Goal: Information Seeking & Learning: Learn about a topic

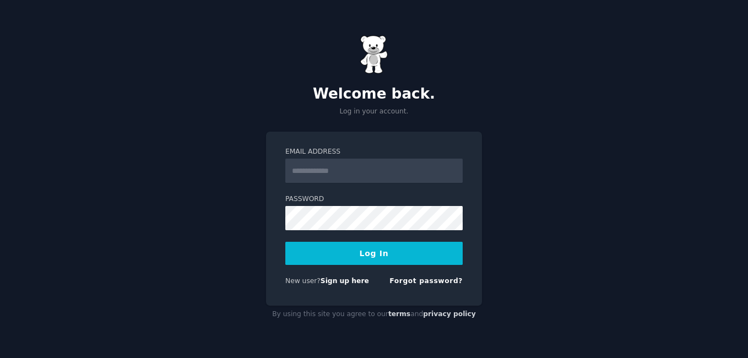
type input "**********"
click at [377, 257] on button "Log In" at bounding box center [373, 253] width 177 height 23
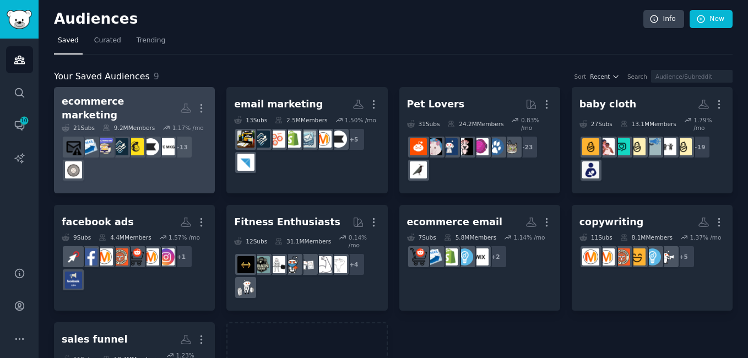
click at [135, 162] on div "+ 13" at bounding box center [134, 158] width 145 height 46
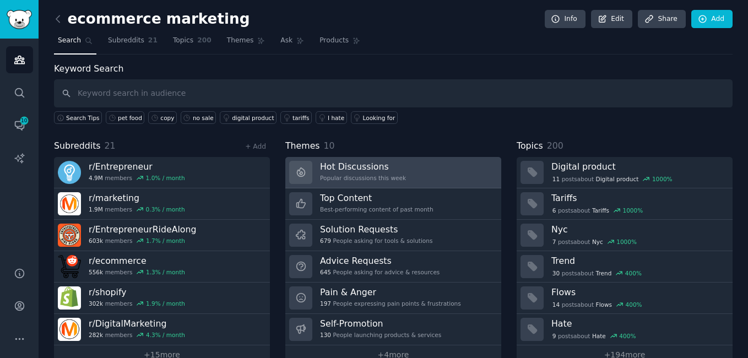
click at [347, 176] on div "Popular discussions this week" at bounding box center [363, 178] width 86 height 8
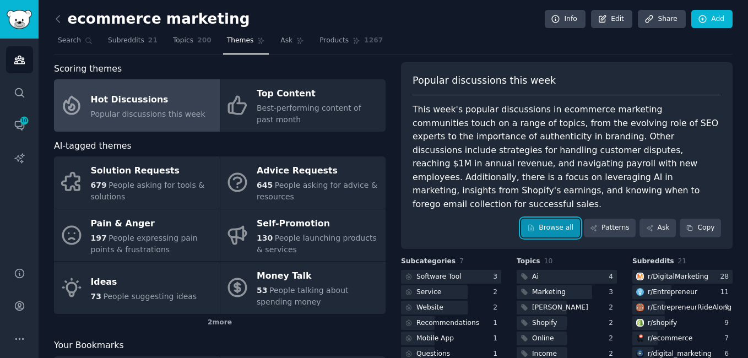
click at [547, 219] on link "Browse all" at bounding box center [550, 228] width 59 height 19
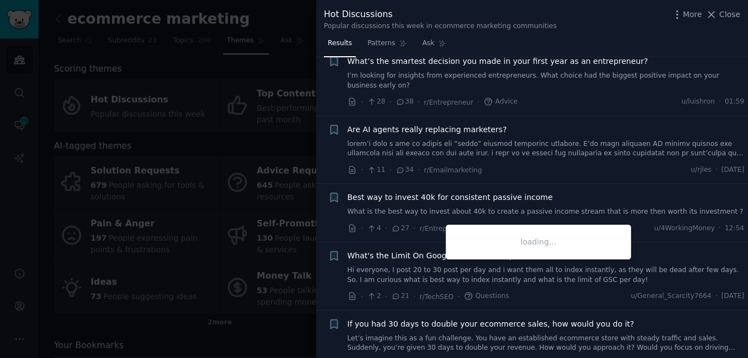
scroll to position [472, 0]
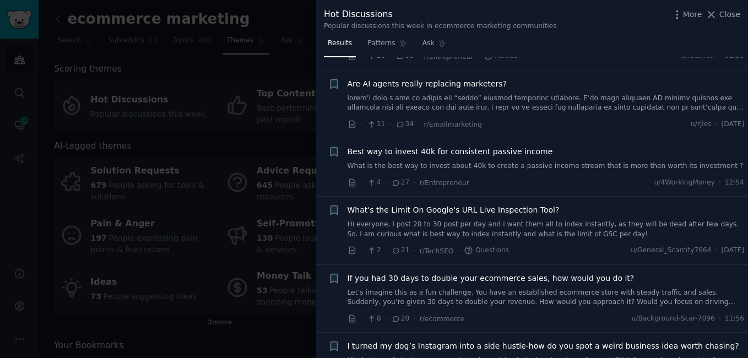
click at [456, 288] on link "Let’s imagine this as a fun challenge. You have an established ecommerce store …" at bounding box center [545, 297] width 397 height 19
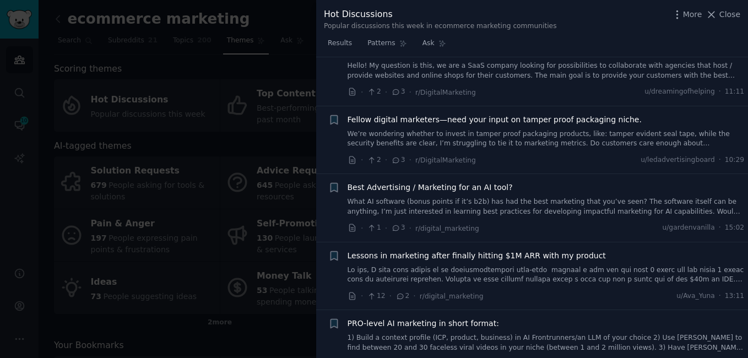
scroll to position [3323, 0]
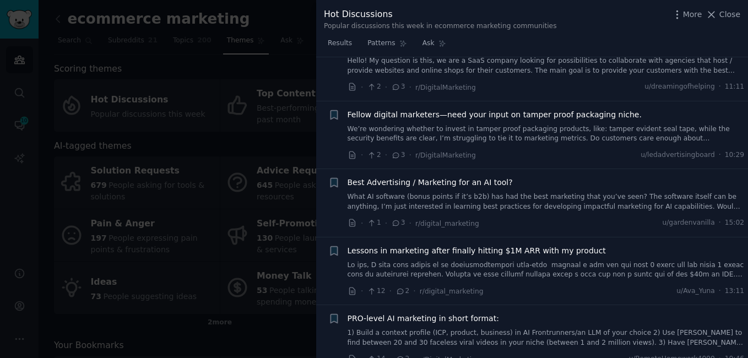
click at [401, 260] on link at bounding box center [545, 269] width 397 height 19
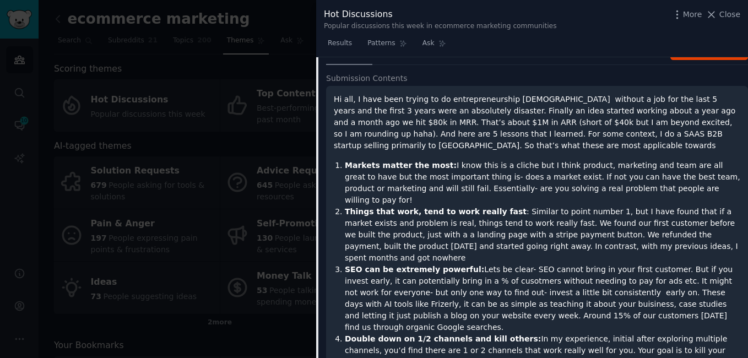
scroll to position [3413, 0]
click at [725, 14] on span "Close" at bounding box center [729, 15] width 21 height 12
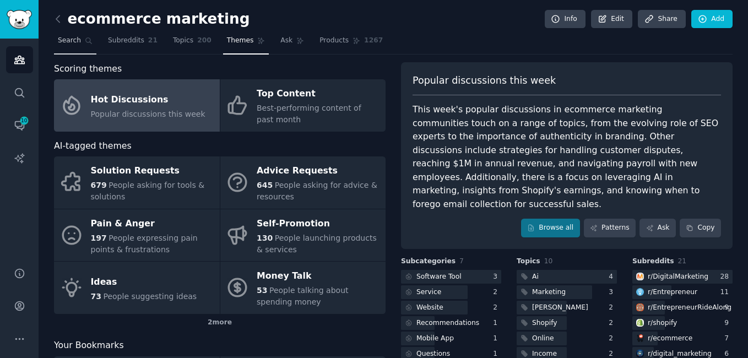
click at [59, 36] on span "Search" at bounding box center [69, 41] width 23 height 10
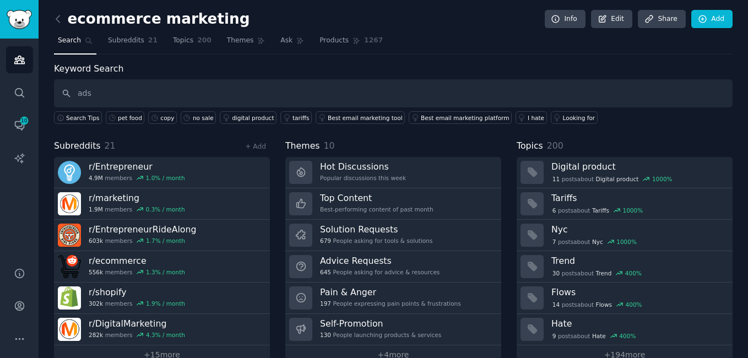
type input "ads"
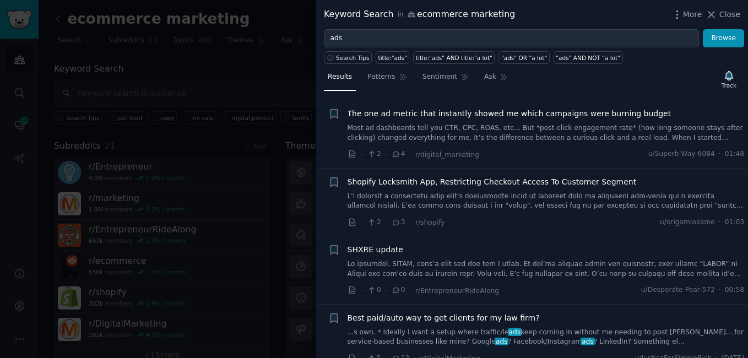
scroll to position [1779, 0]
click at [328, 257] on div "+" at bounding box center [334, 270] width 12 height 52
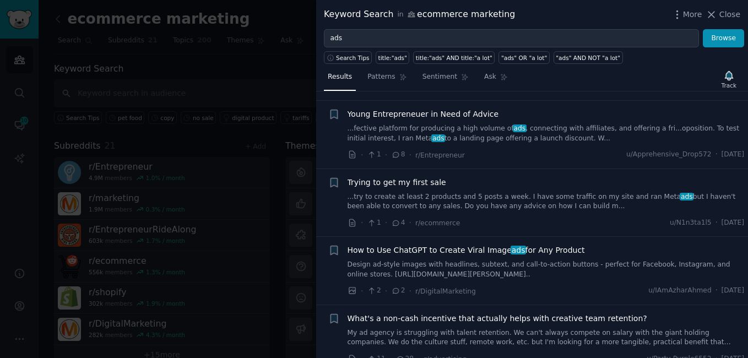
scroll to position [2575, 0]
click at [424, 219] on span "r/ecommerce" at bounding box center [437, 223] width 45 height 8
click at [210, 159] on div at bounding box center [374, 179] width 748 height 358
click at [725, 16] on div "Keyword Search in ecommerce marketing More Close ads Browse Search Tips title:"…" at bounding box center [532, 179] width 432 height 358
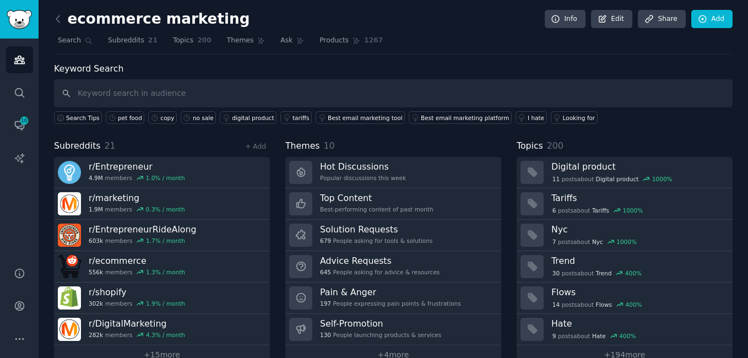
click at [15, 56] on div at bounding box center [374, 179] width 748 height 358
click at [55, 17] on icon at bounding box center [58, 19] width 12 height 12
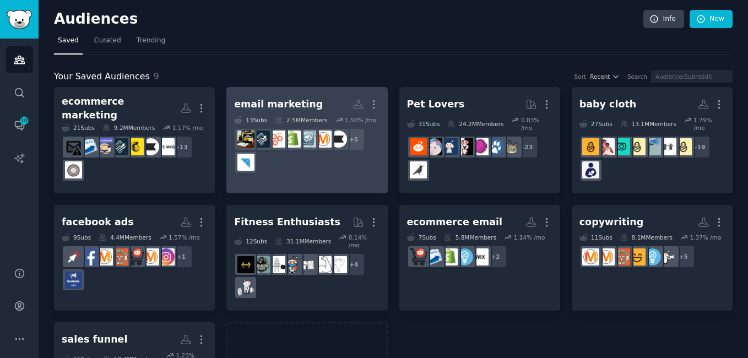
scroll to position [63, 0]
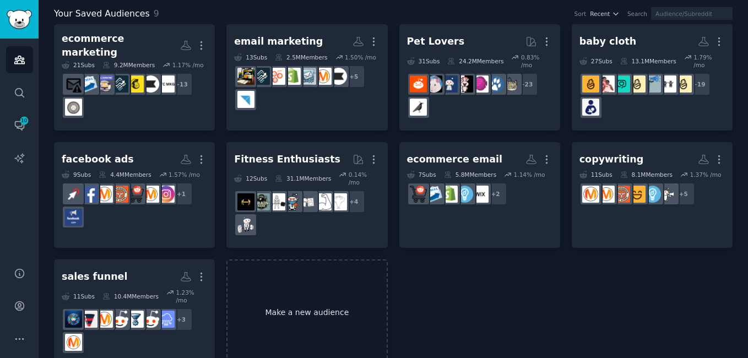
click at [304, 284] on link "Make a new audience" at bounding box center [306, 312] width 161 height 106
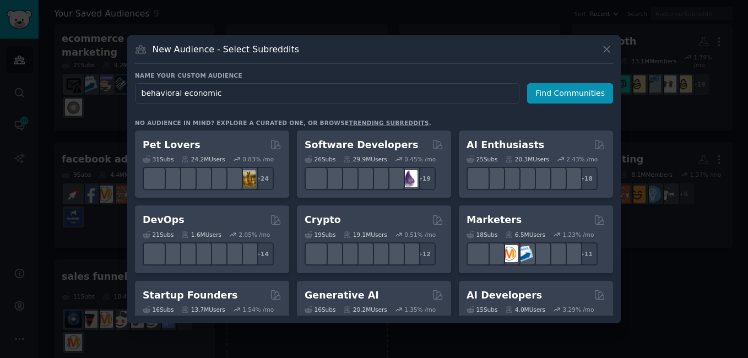
type input "behavioral economics"
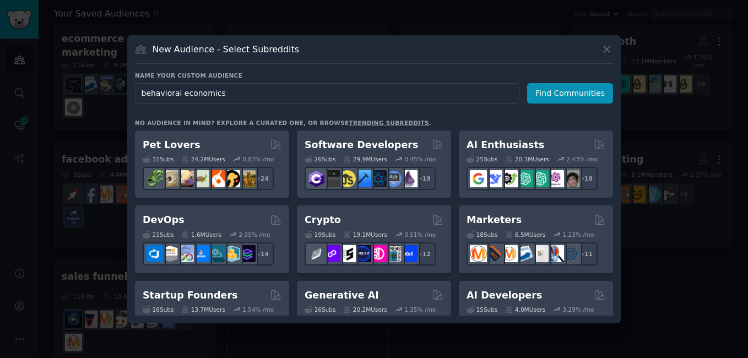
click button "Find Communities" at bounding box center [570, 93] width 86 height 20
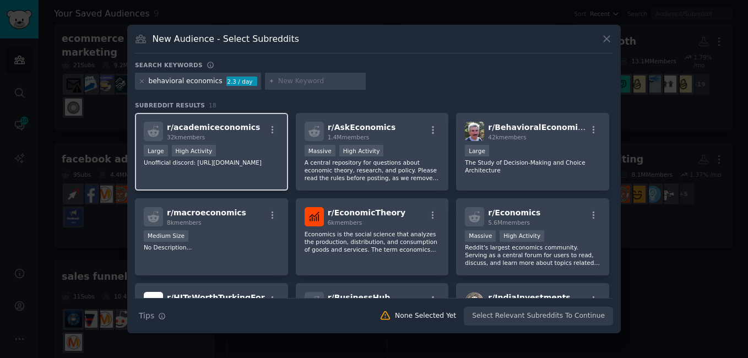
click at [233, 173] on div "r/ academiceconomics 32k members Large High Activity Unofficial discord: [URL][…" at bounding box center [211, 152] width 153 height 78
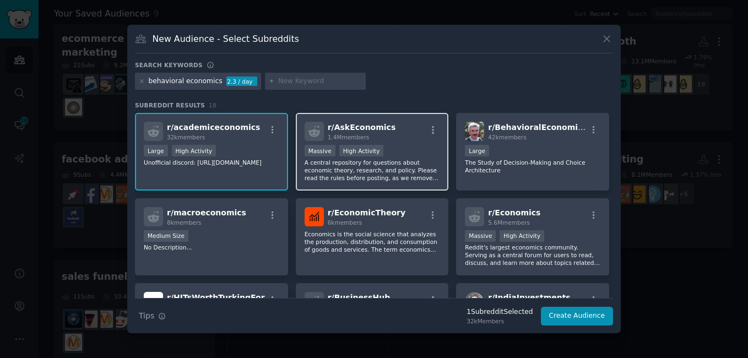
click at [400, 167] on p "A central repository for questions about economic theory, research, and policy.…" at bounding box center [372, 170] width 135 height 23
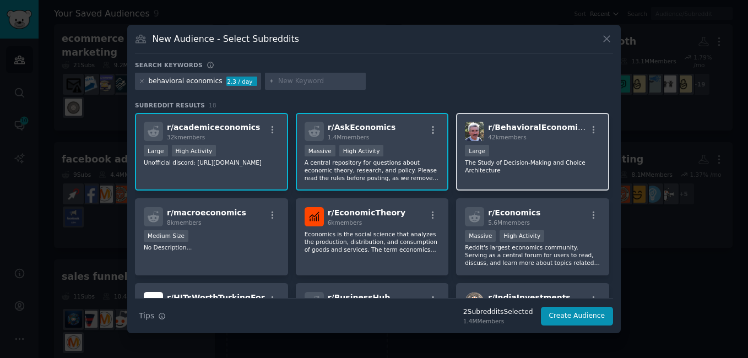
click at [524, 166] on p "The Study of Decision-Making and Choice Architecture" at bounding box center [532, 166] width 135 height 15
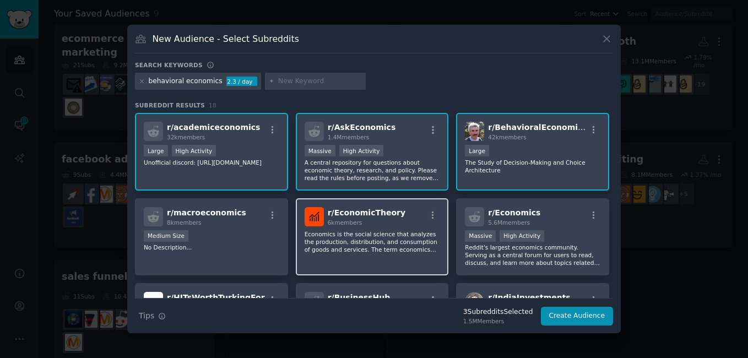
click at [368, 239] on p "Economics is the social science that analyzes the production, distribution, and…" at bounding box center [372, 241] width 135 height 23
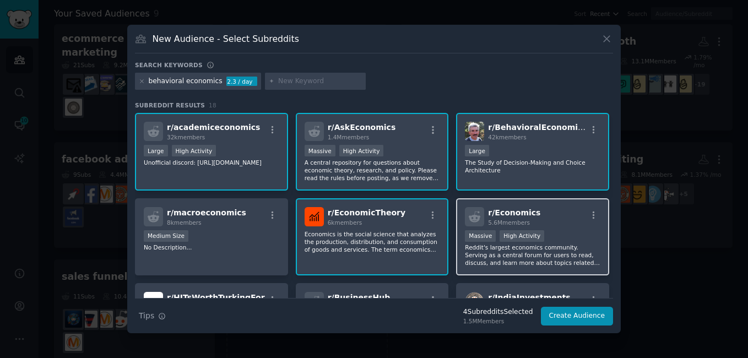
click at [576, 235] on div "Massive High Activity" at bounding box center [532, 237] width 135 height 14
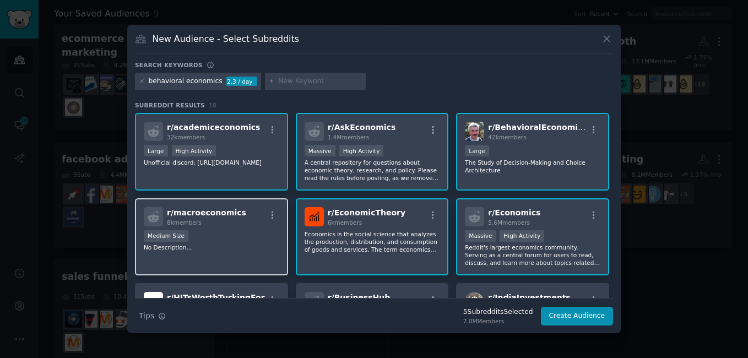
click at [226, 248] on p "No Description..." at bounding box center [211, 247] width 135 height 8
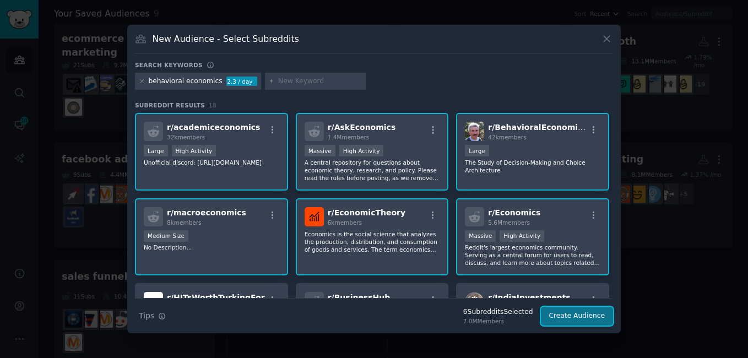
click at [582, 314] on button "Create Audience" at bounding box center [577, 316] width 73 height 19
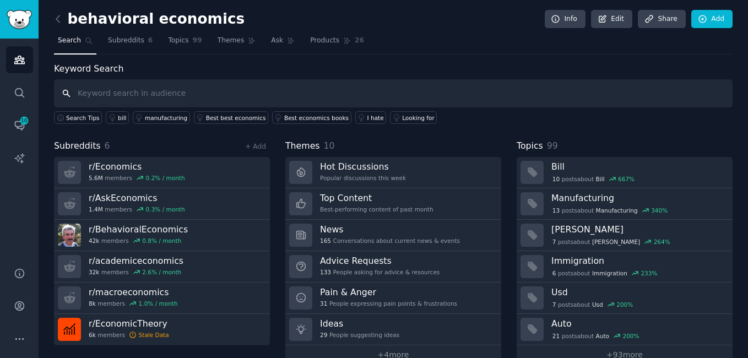
scroll to position [22, 0]
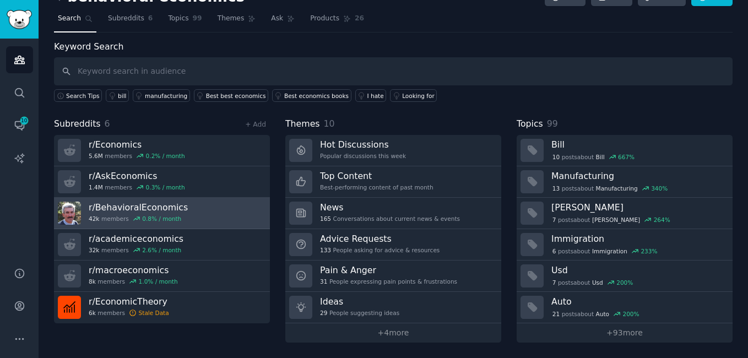
click at [148, 218] on div "0.8 % / month" at bounding box center [161, 219] width 39 height 8
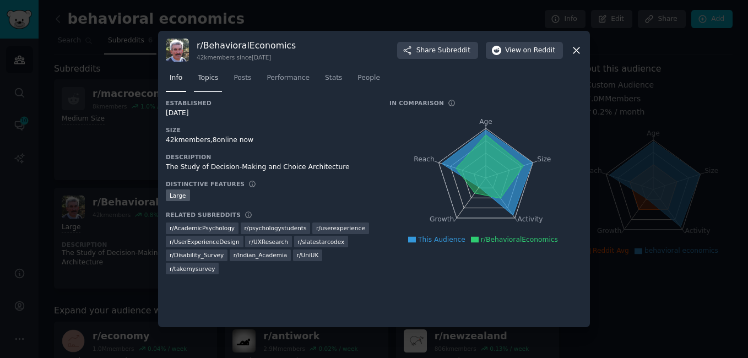
click at [211, 79] on span "Topics" at bounding box center [208, 78] width 20 height 10
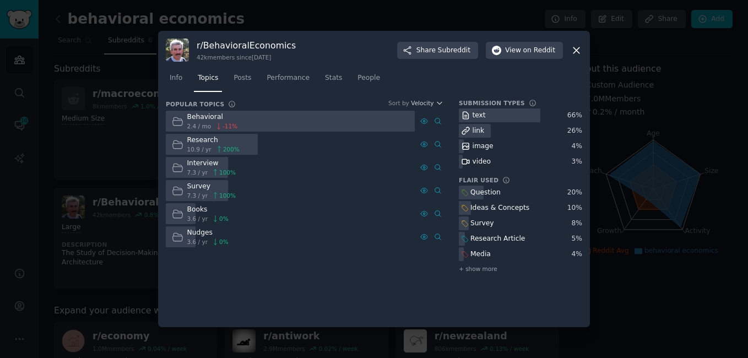
click at [176, 147] on icon at bounding box center [178, 145] width 12 height 12
click at [199, 143] on div "Research" at bounding box center [213, 140] width 52 height 10
click at [240, 78] on span "Posts" at bounding box center [242, 78] width 18 height 10
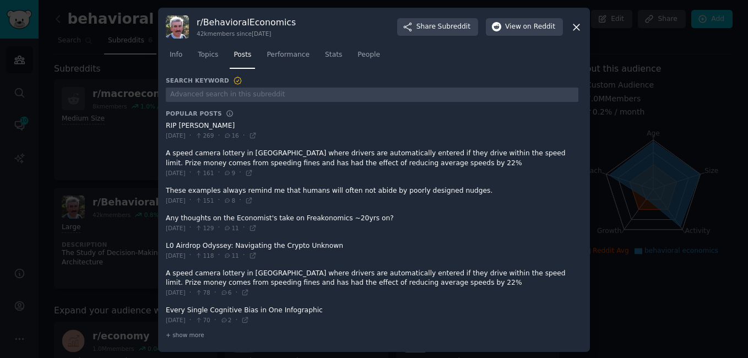
scroll to position [2, 0]
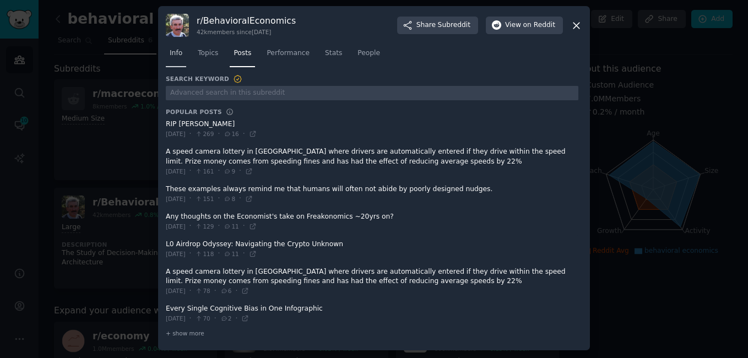
click at [175, 53] on span "Info" at bounding box center [176, 53] width 13 height 10
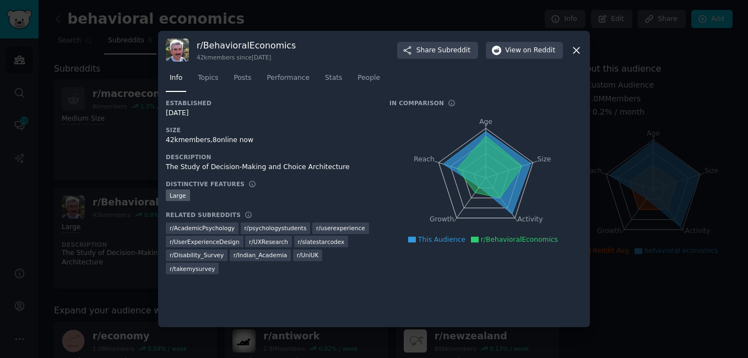
click at [93, 97] on div at bounding box center [374, 179] width 748 height 358
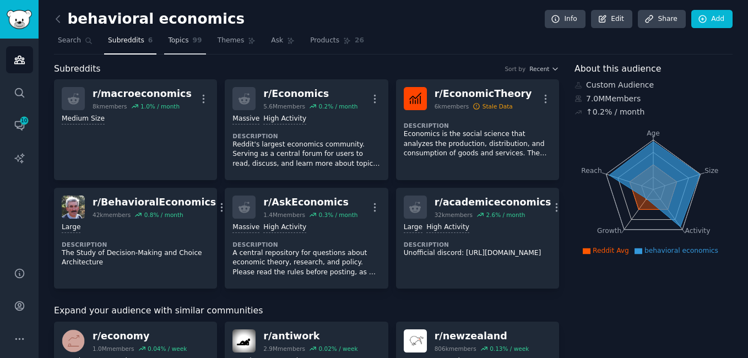
click at [180, 34] on link "Topics 99" at bounding box center [184, 43] width 41 height 23
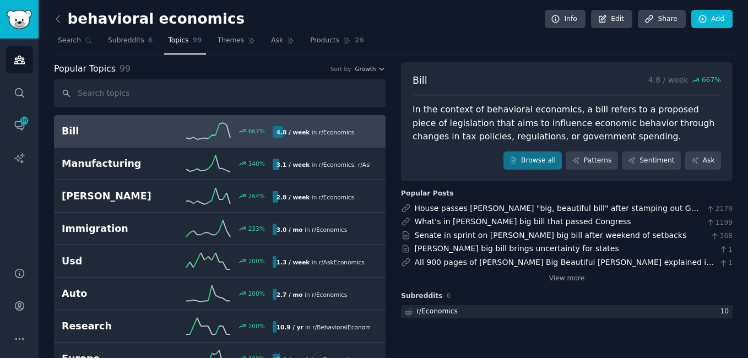
click at [498, 137] on div "In the context of behavioral economics, a bill refers to a proposed piece of le…" at bounding box center [566, 123] width 308 height 41
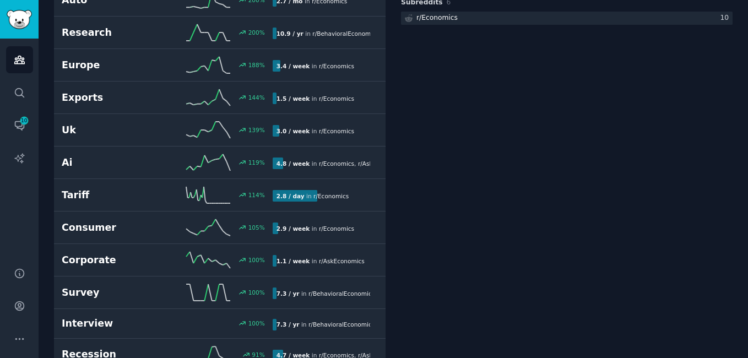
scroll to position [294, 0]
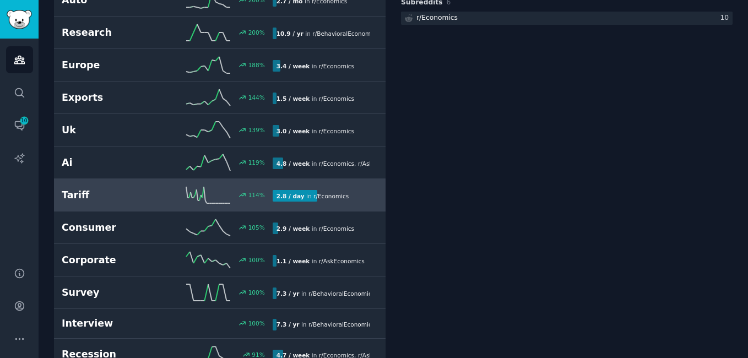
click at [82, 191] on h2 "Tariff" at bounding box center [114, 195] width 105 height 14
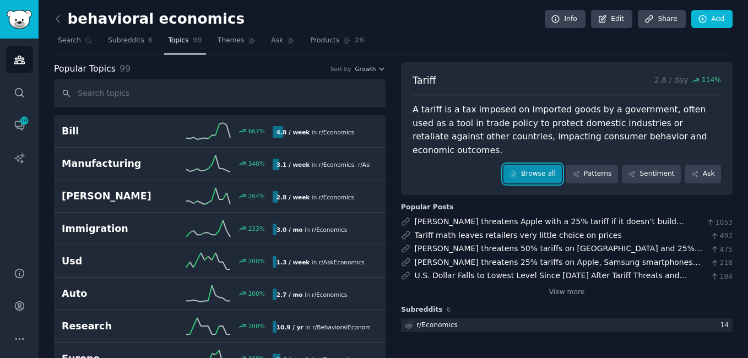
click at [536, 165] on link "Browse all" at bounding box center [532, 174] width 59 height 19
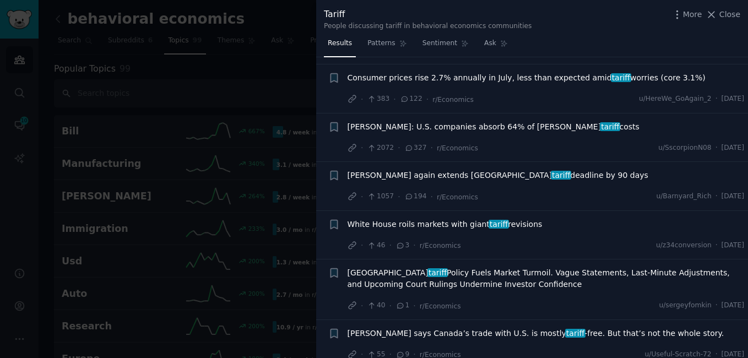
scroll to position [217, 0]
click at [246, 127] on div at bounding box center [374, 179] width 748 height 358
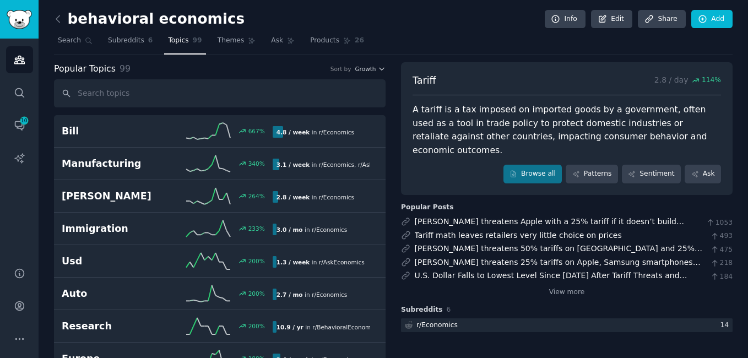
click at [16, 62] on icon "Sidebar" at bounding box center [20, 60] width 12 height 12
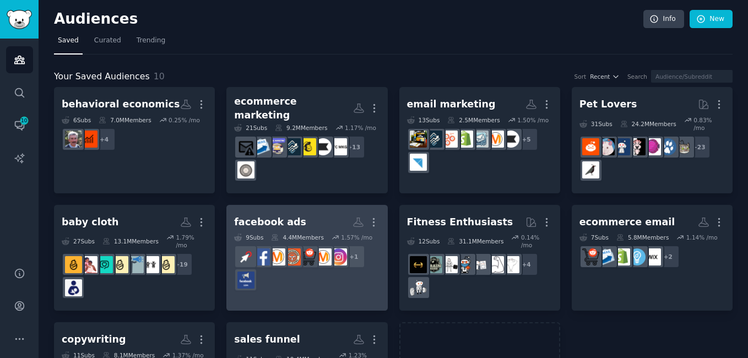
click at [313, 213] on h2 "facebook ads More" at bounding box center [306, 222] width 145 height 19
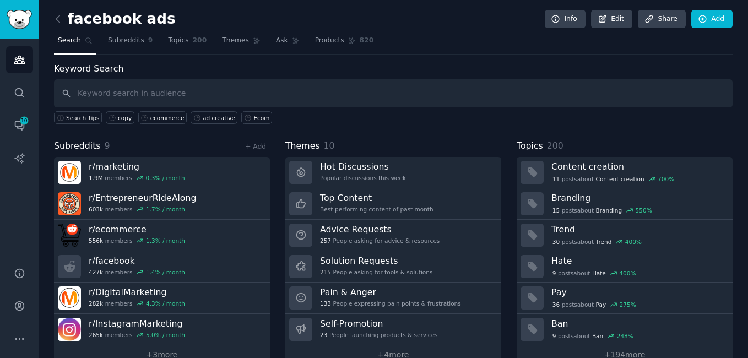
click at [276, 101] on input "text" at bounding box center [393, 93] width 678 height 28
type input "ecommerce"
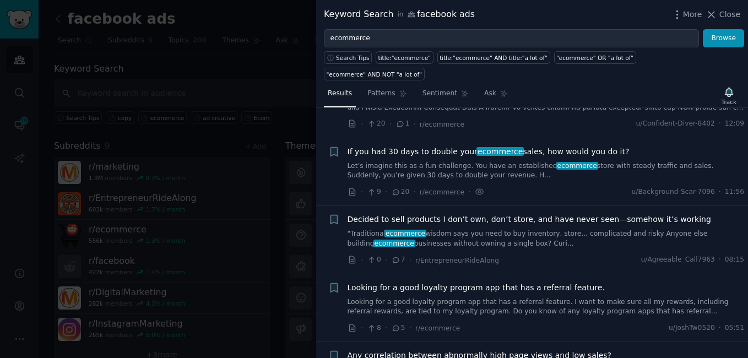
scroll to position [356, 0]
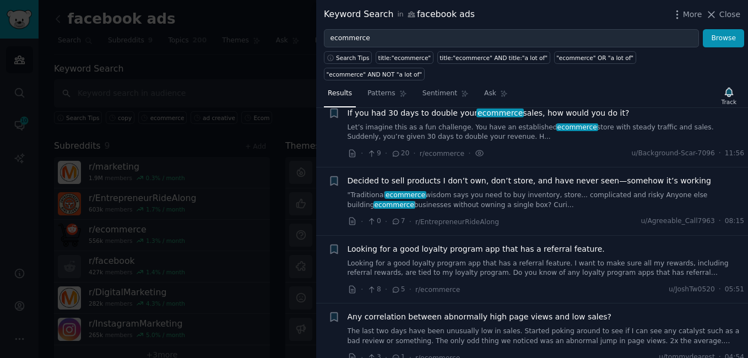
click at [399, 123] on link "Let’s imagine this as a fun challenge. You have an established ecommerce store …" at bounding box center [545, 132] width 397 height 19
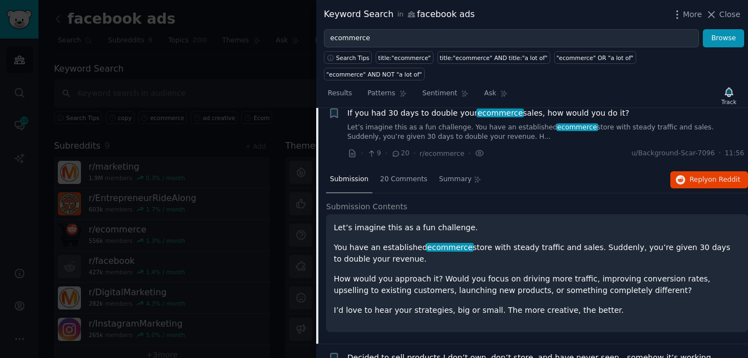
scroll to position [348, 0]
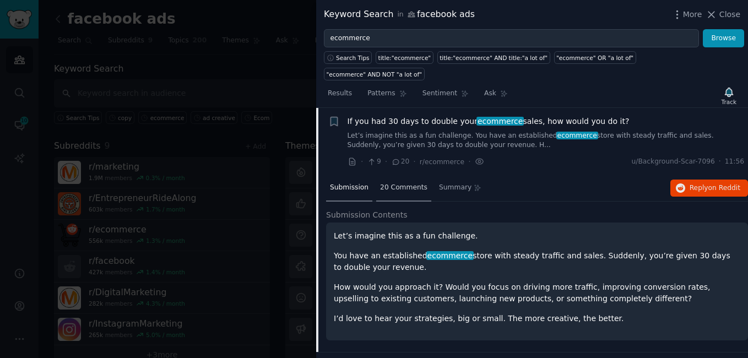
click at [402, 183] on span "20 Comments" at bounding box center [403, 188] width 47 height 10
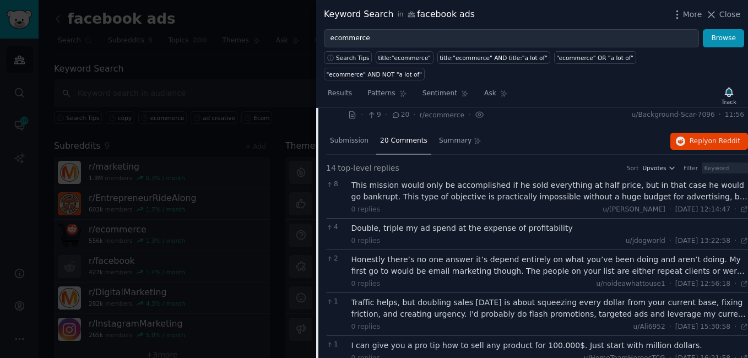
scroll to position [395, 0]
click at [396, 180] on div "This mission would only be accomplished if he sold everything at half price, bu…" at bounding box center [549, 191] width 397 height 23
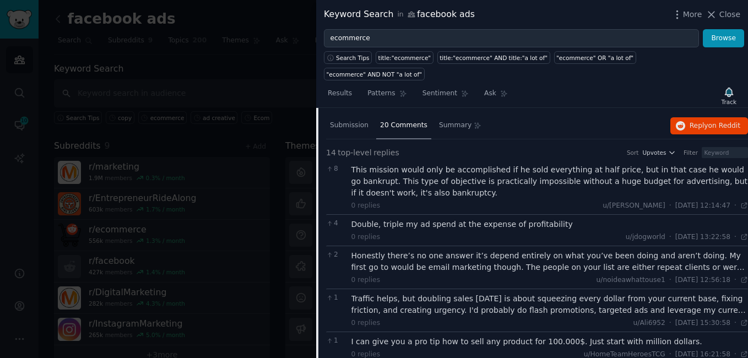
scroll to position [411, 0]
click at [395, 249] on div "Honestly there’s no one answer it’s depend entirely on what you’ve been doing a…" at bounding box center [549, 260] width 397 height 23
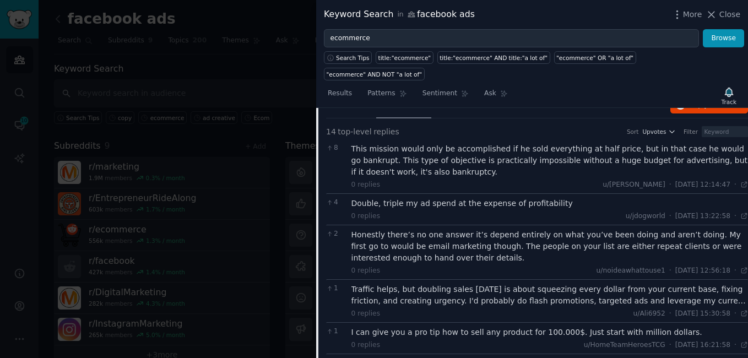
scroll to position [431, 0]
click at [395, 246] on div "Honestly there’s no one answer it’s depend entirely on what you’ve been doing a…" at bounding box center [549, 246] width 397 height 35
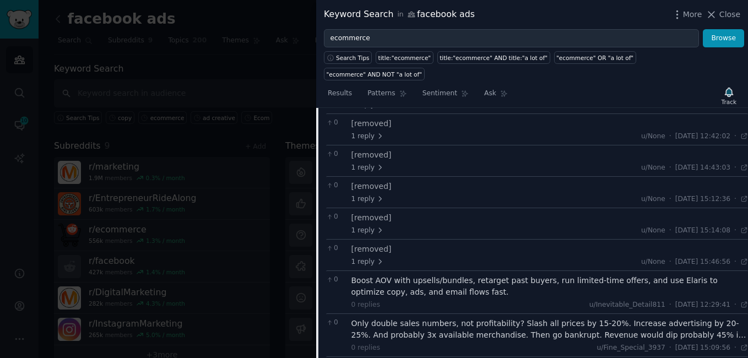
scroll to position [731, 0]
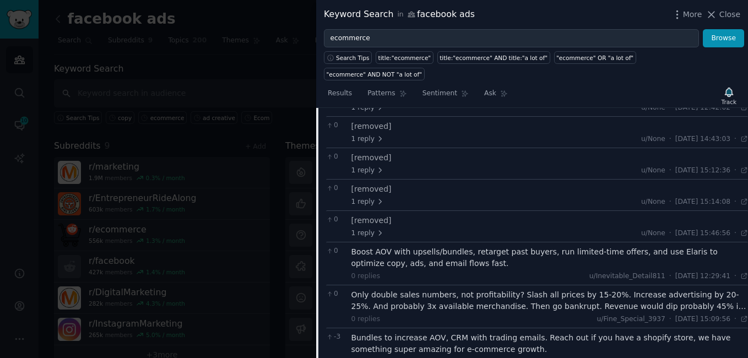
click at [402, 289] on div "Only double sales numbers, not profitability? Slash all prices by 15-20%. Incre…" at bounding box center [549, 300] width 397 height 23
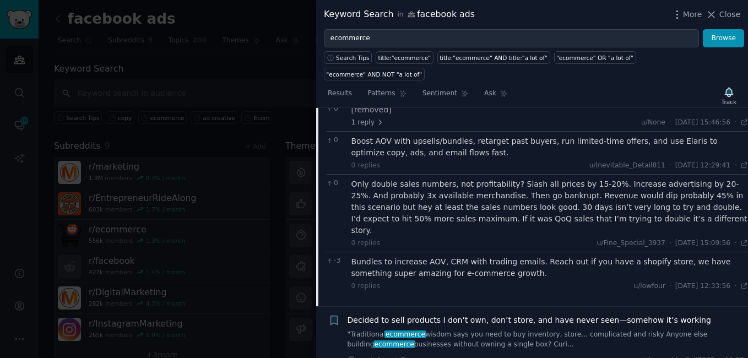
scroll to position [843, 0]
click at [442, 329] on link ""Traditional ecommerce wisdom says you need to buy inventory, store... complica…" at bounding box center [545, 338] width 397 height 19
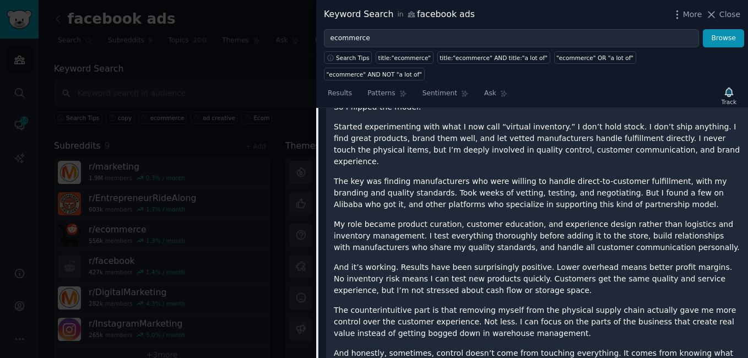
scroll to position [600, 0]
click at [438, 305] on p "The counterintuitive part is that removing myself from the physical supply chai…" at bounding box center [537, 321] width 406 height 35
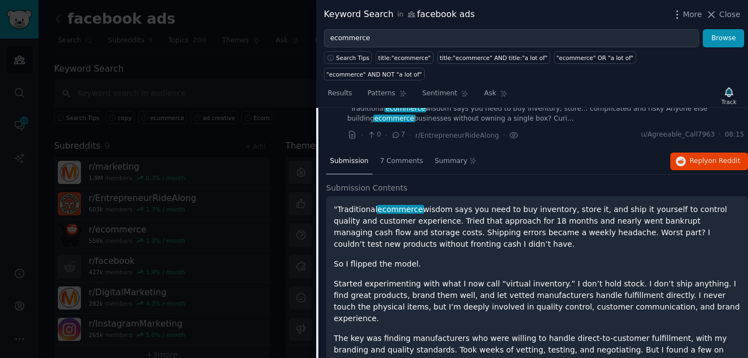
scroll to position [442, 0]
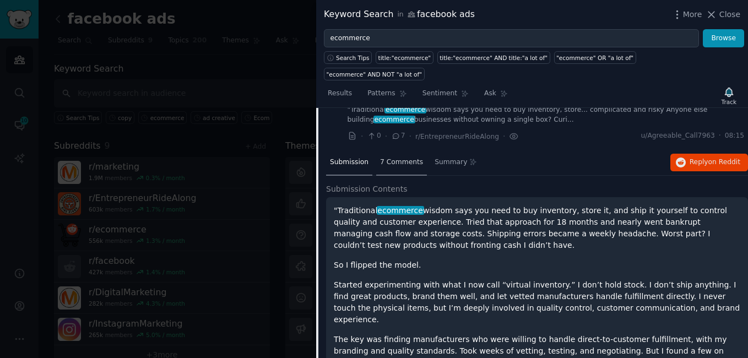
click at [397, 157] on span "7 Comments" at bounding box center [401, 162] width 43 height 10
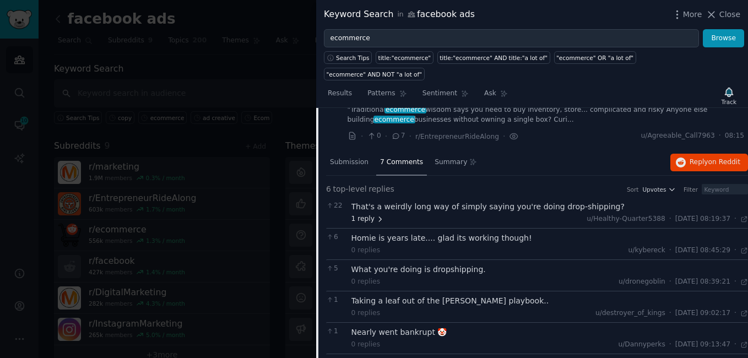
click at [356, 214] on span "1 reply" at bounding box center [367, 219] width 33 height 10
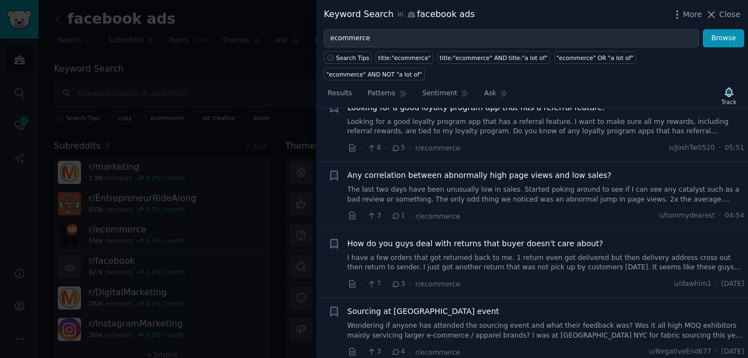
scroll to position [802, 0]
click at [485, 12] on div "Keyword Search in facebook ads More Close" at bounding box center [532, 15] width 416 height 14
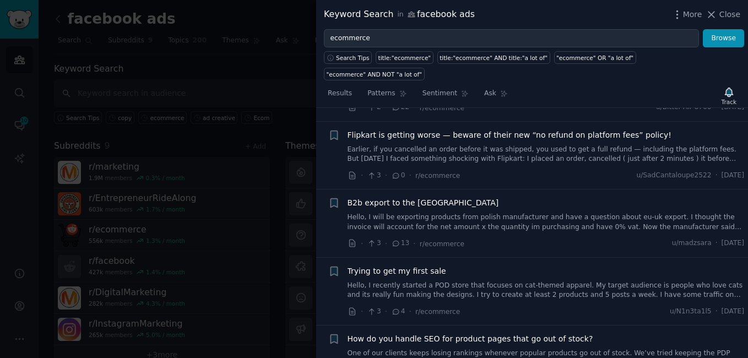
scroll to position [1200, 0]
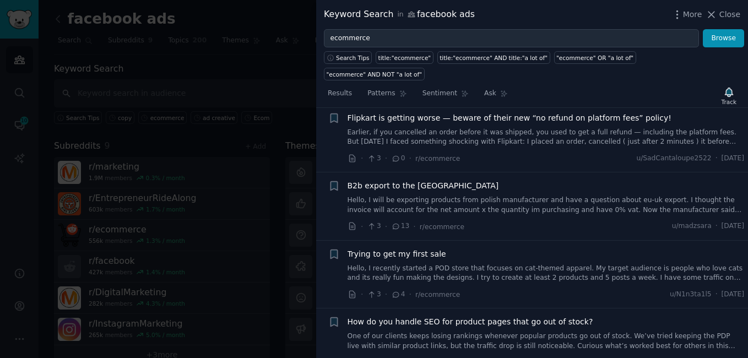
click at [414, 264] on link "Hello, I recently started a POD store that focuses on cat-themed apparel. My ta…" at bounding box center [545, 273] width 397 height 19
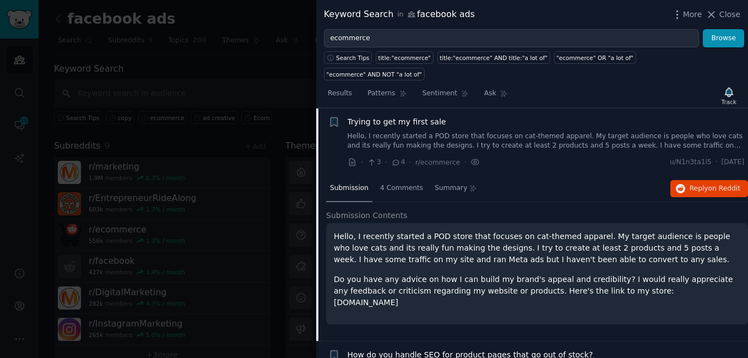
scroll to position [1028, 0]
drag, startPoint x: 586, startPoint y: 276, endPoint x: 667, endPoint y: 271, distance: 81.1
click at [667, 273] on p "Do you have any advice on how I can build my brand's appeal and credibility? I …" at bounding box center [537, 290] width 406 height 35
click at [390, 183] on span "4 Comments" at bounding box center [401, 188] width 43 height 10
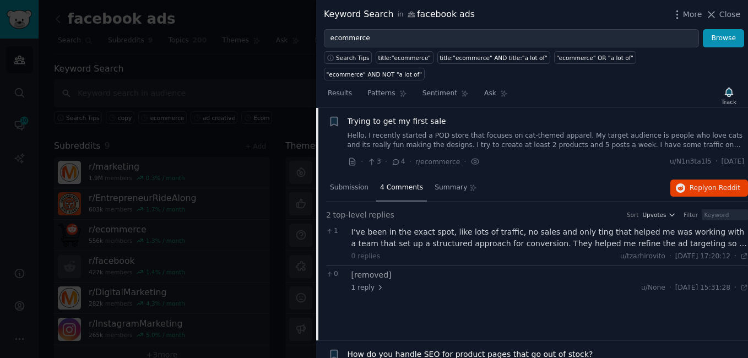
click at [398, 226] on div "I’ve been in the exact spot, like lots of traffic, no sales and only ting that …" at bounding box center [549, 237] width 397 height 23
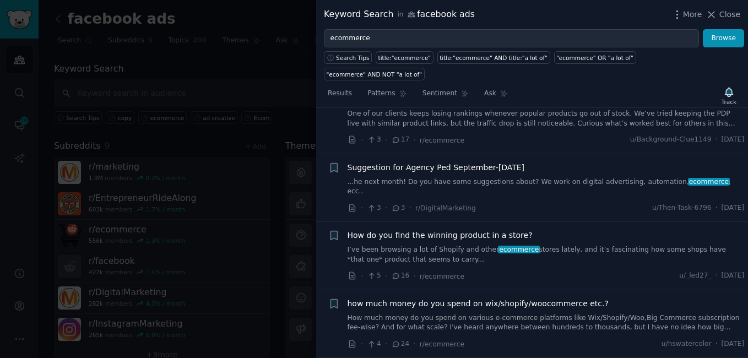
scroll to position [1316, 0]
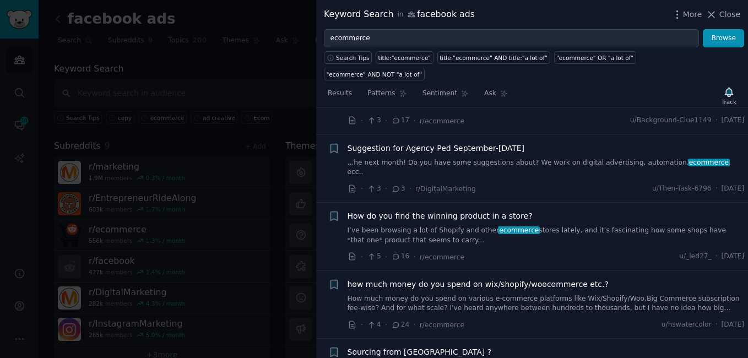
click at [365, 226] on link "I’ve been browsing a lot of Shopify and other ecommerce stores lately, and it’s…" at bounding box center [545, 235] width 397 height 19
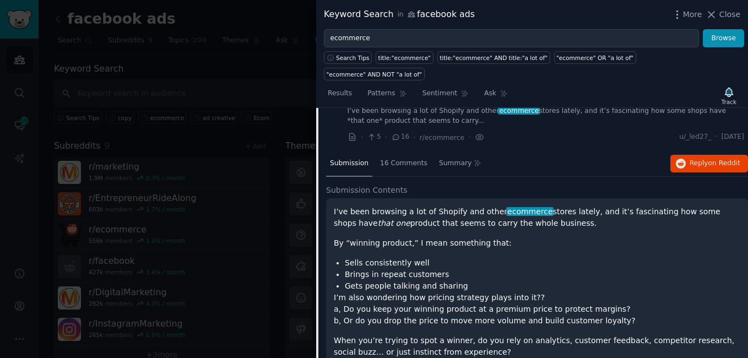
scroll to position [1268, 0]
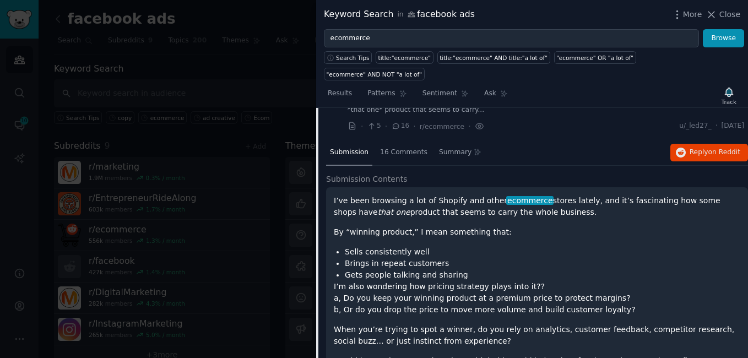
click at [377, 281] on p "I’m also wondering how pricing strategy plays into it?? a, Do you keep your win…" at bounding box center [537, 298] width 406 height 35
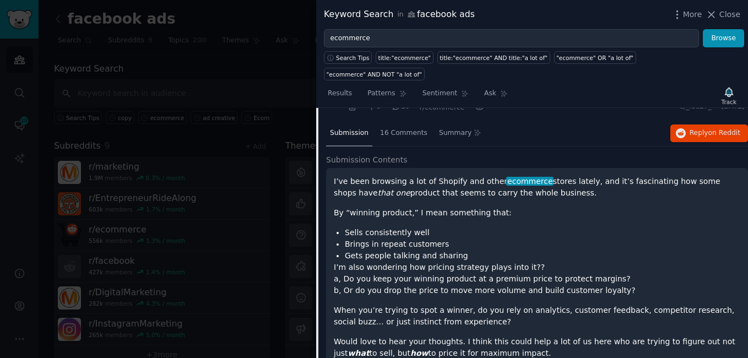
scroll to position [1269, 0]
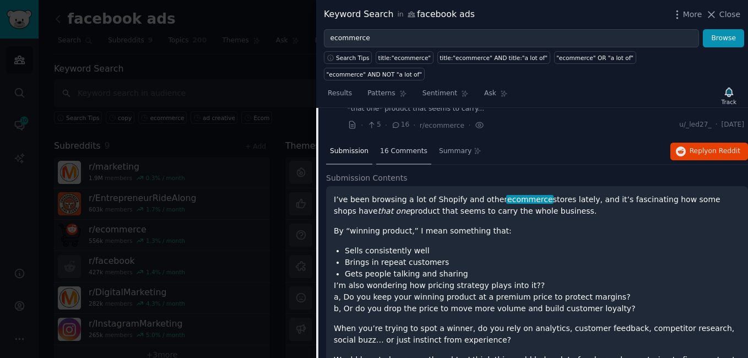
click at [395, 146] on span "16 Comments" at bounding box center [403, 151] width 47 height 10
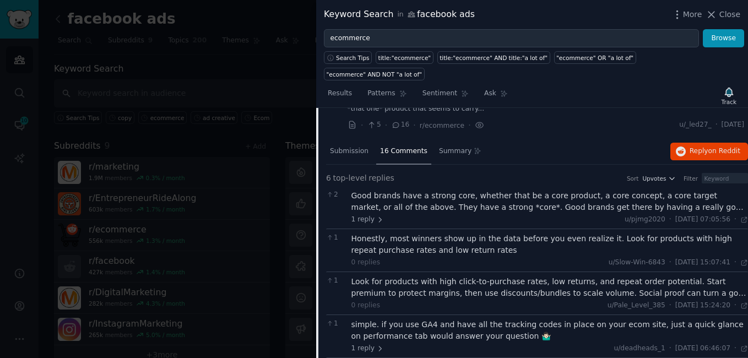
click at [399, 190] on div "Good brands have a strong core, whether that be a core product, a core concept,…" at bounding box center [549, 201] width 397 height 23
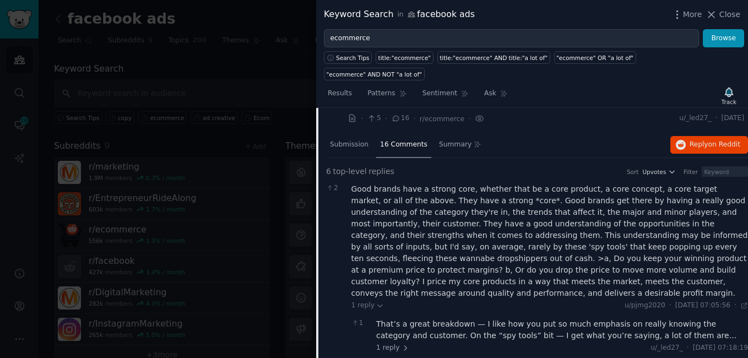
scroll to position [1286, 0]
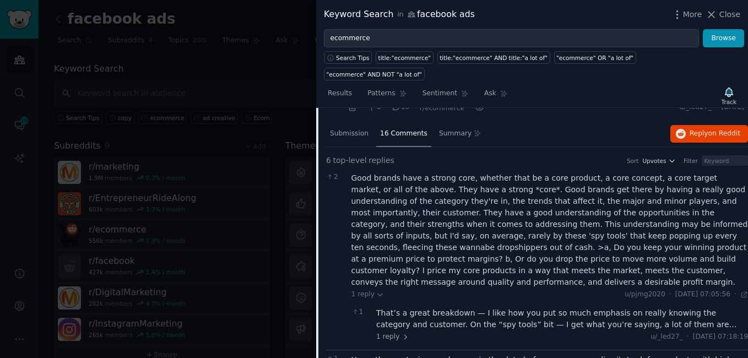
click at [432, 307] on div "That’s a great breakdown — I like how you put so much emphasis on really knowin…" at bounding box center [562, 318] width 372 height 23
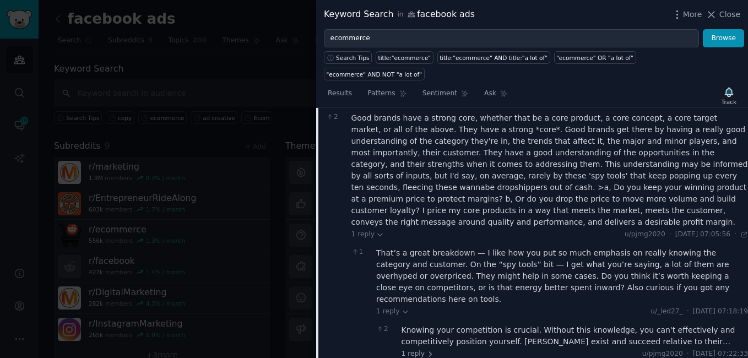
scroll to position [1347, 0]
click at [450, 324] on div "Knowing your competition is crucial. Without this knowledge, you can't effectiv…" at bounding box center [574, 335] width 347 height 23
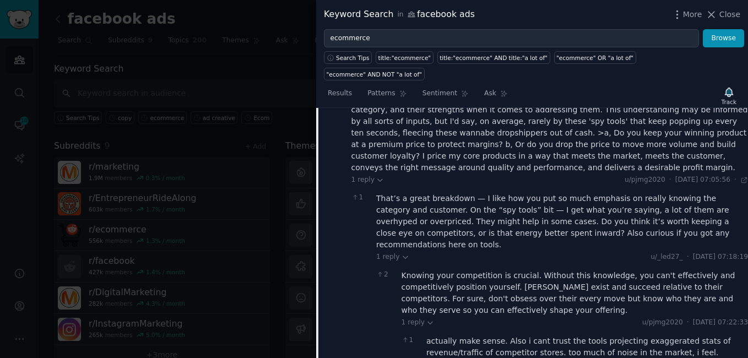
scroll to position [1402, 0]
click at [438, 357] on span "1 reply" at bounding box center [442, 365] width 33 height 10
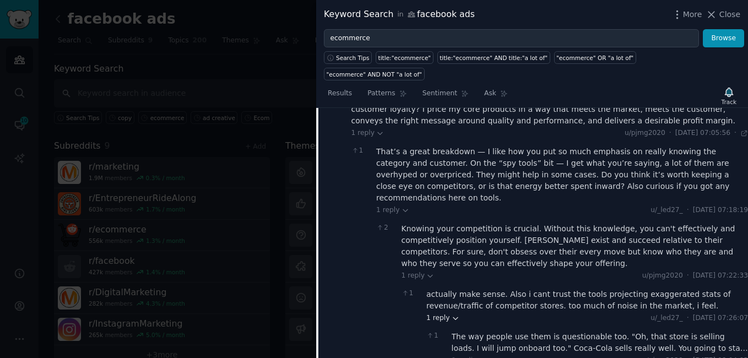
scroll to position [1447, 0]
click at [505, 332] on div "The way people use them is questionable too. "Oh, that store is selling loads. …" at bounding box center [600, 343] width 297 height 23
click at [505, 332] on div "The way people use them is questionable too. "Oh, that store is selling loads. …" at bounding box center [600, 349] width 297 height 35
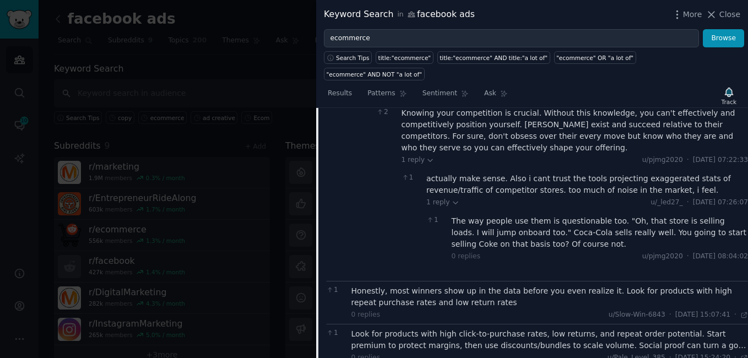
scroll to position [1563, 0]
